Goal: Navigation & Orientation: Understand site structure

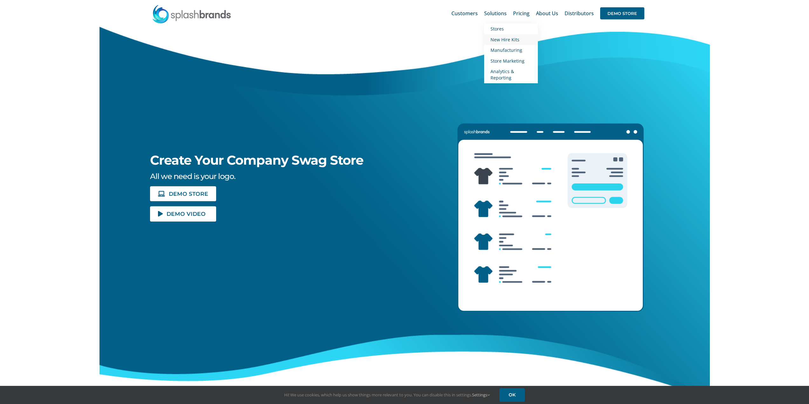
click at [429, 40] on span "New Hire Kits" at bounding box center [504, 40] width 29 height 6
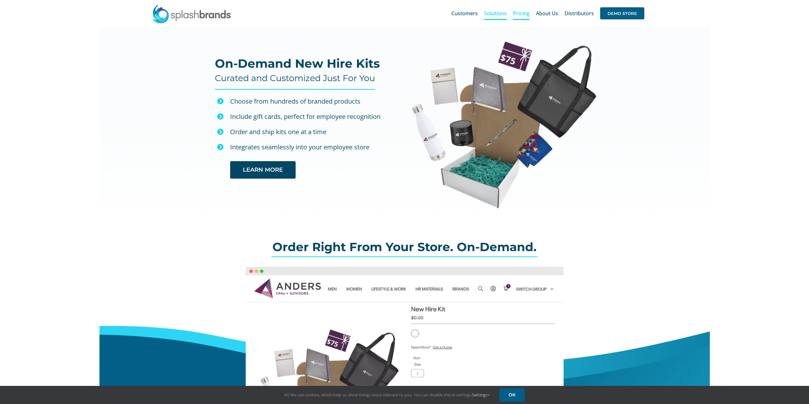
click at [521, 12] on span "Pricing" at bounding box center [521, 13] width 17 height 5
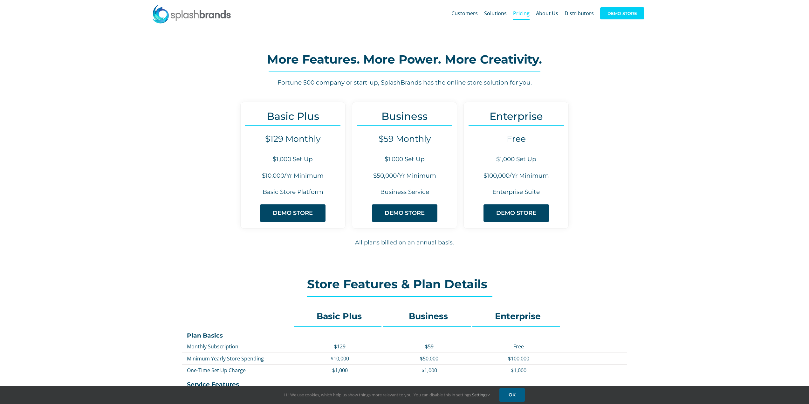
click at [606, 10] on span "DEMO STORE" at bounding box center [622, 13] width 44 height 12
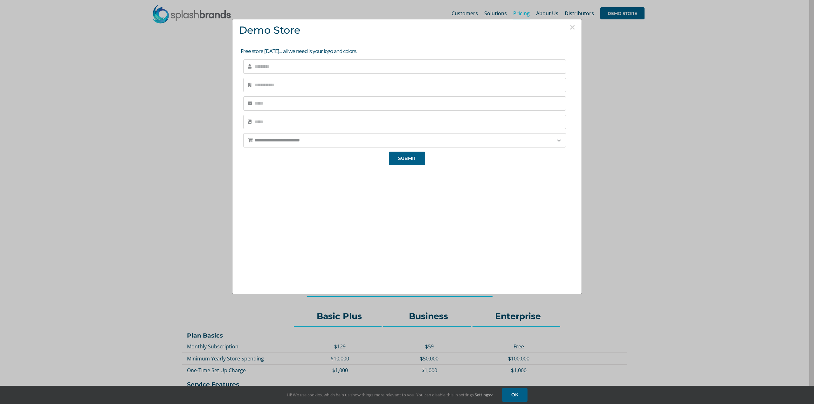
click at [569, 28] on button "×" at bounding box center [572, 28] width 6 height 10
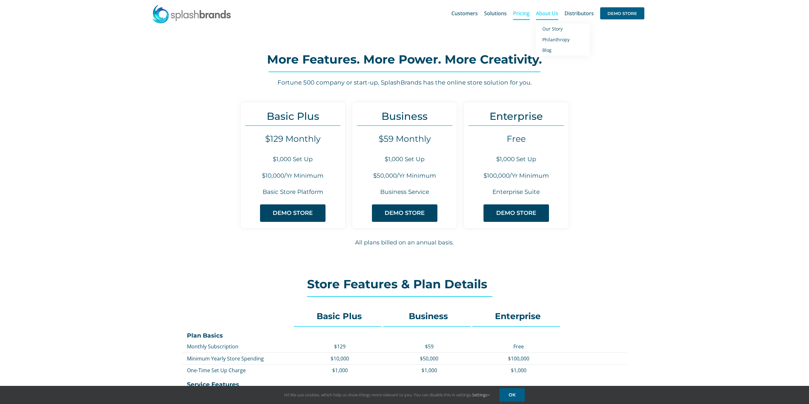
click at [541, 13] on span "About Us" at bounding box center [547, 13] width 22 height 5
click at [522, 63] on span "Store Marketing" at bounding box center [507, 61] width 34 height 6
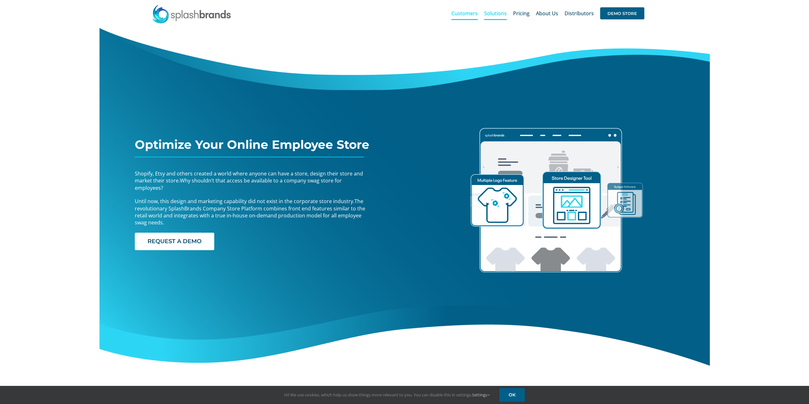
click at [468, 15] on span "Customers" at bounding box center [464, 13] width 26 height 5
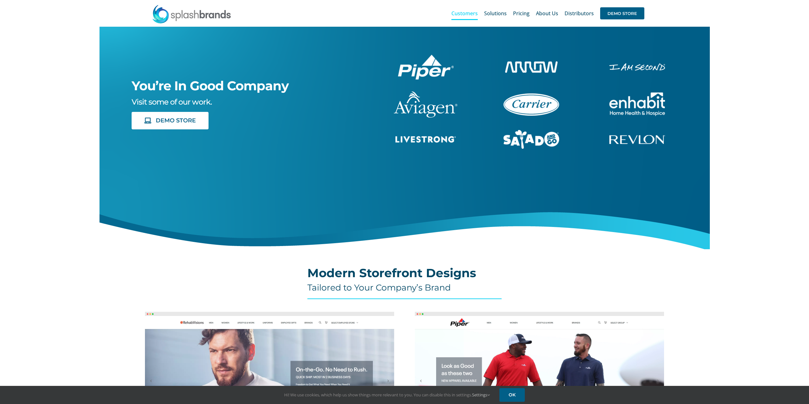
click at [204, 18] on img at bounding box center [191, 13] width 79 height 19
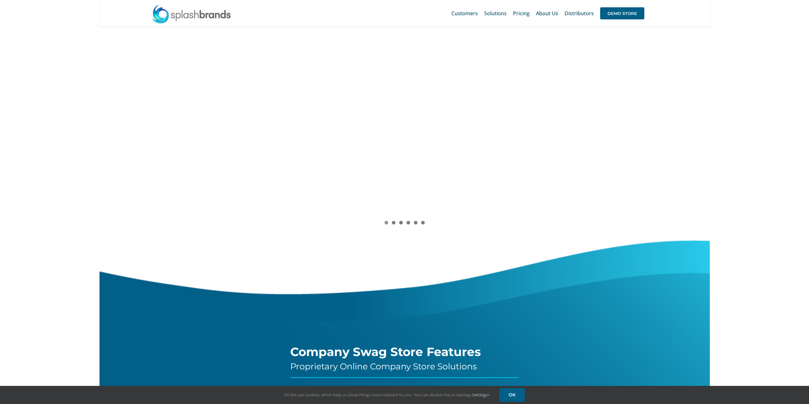
scroll to position [508, 0]
